Goal: Transaction & Acquisition: Purchase product/service

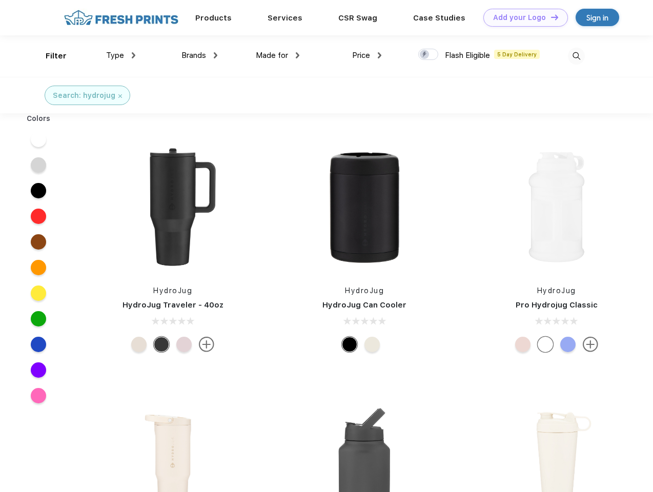
click at [522, 17] on link "Add your Logo Design Tool" at bounding box center [525, 18] width 85 height 18
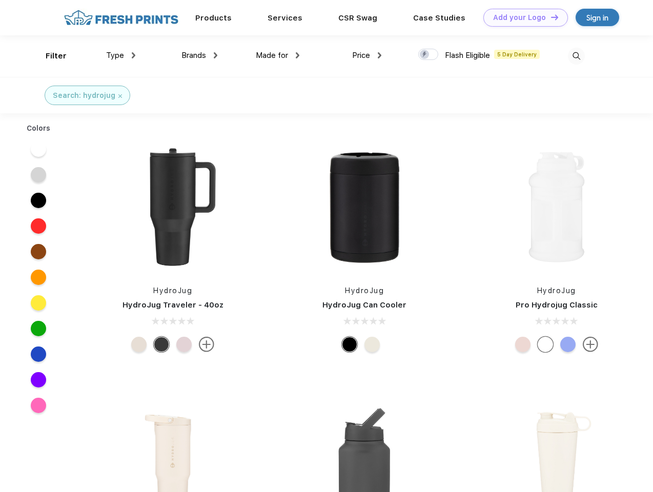
click at [0, 0] on div "Design Tool" at bounding box center [0, 0] width 0 height 0
click at [550, 17] on link "Add your Logo Design Tool" at bounding box center [525, 18] width 85 height 18
click at [49, 56] on div "Filter" at bounding box center [56, 56] width 21 height 12
click at [121, 55] on span "Type" at bounding box center [115, 55] width 18 height 9
click at [199, 55] on span "Brands" at bounding box center [193, 55] width 25 height 9
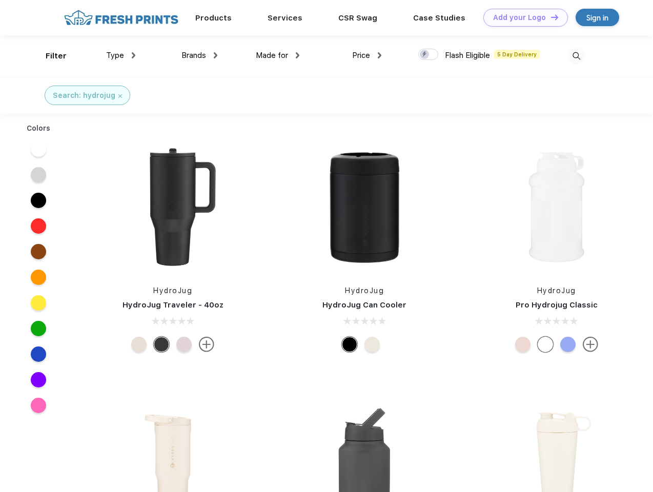
click at [278, 55] on span "Made for" at bounding box center [272, 55] width 32 height 9
click at [367, 55] on span "Price" at bounding box center [361, 55] width 18 height 9
click at [428, 55] on div at bounding box center [428, 54] width 20 height 11
click at [425, 55] on input "checkbox" at bounding box center [421, 51] width 7 height 7
click at [576, 56] on img at bounding box center [576, 56] width 17 height 17
